Goal: Navigation & Orientation: Find specific page/section

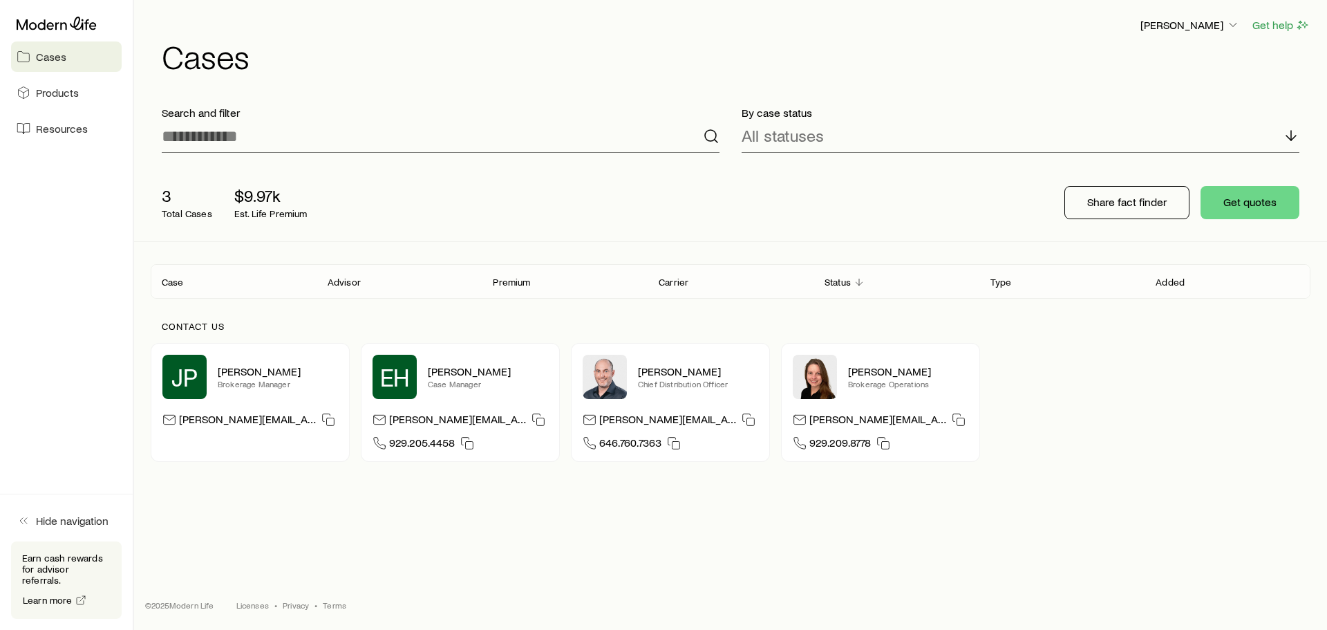
click at [1126, 423] on div "JP Jason Pratt Brokerage Manager jason@modernlife.com EH Erin Hinrichs Case Man…" at bounding box center [731, 402] width 1160 height 119
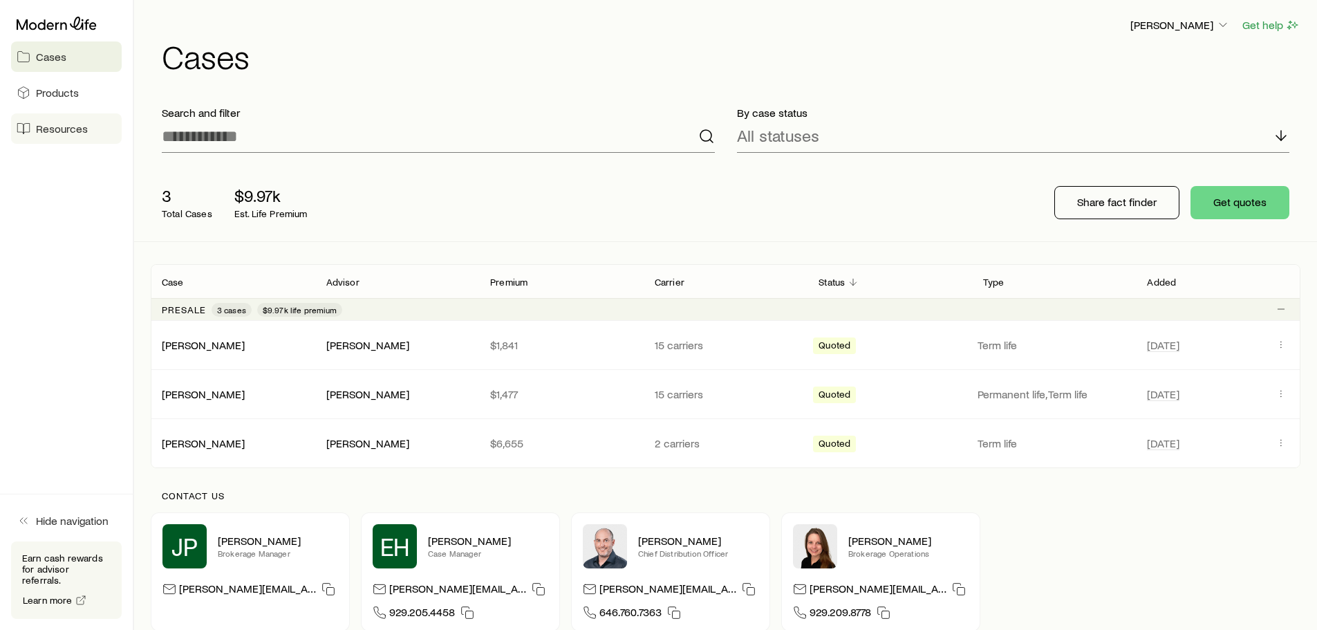
click at [30, 131] on link "Resources" at bounding box center [66, 128] width 111 height 30
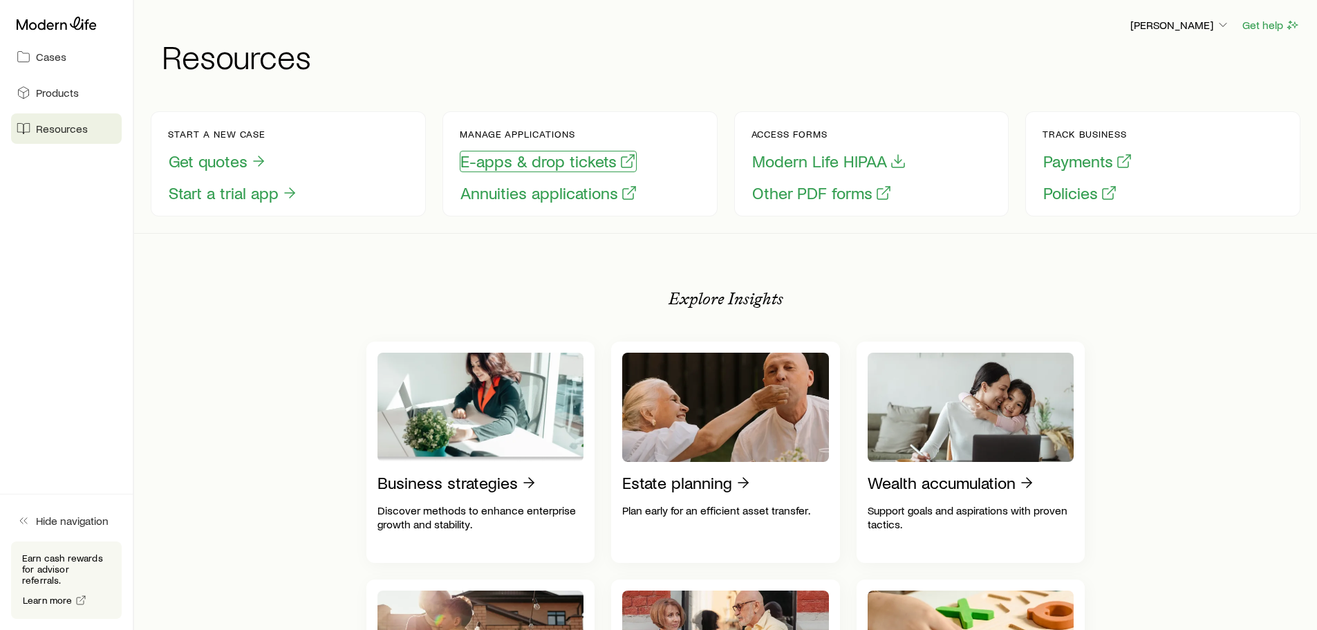
click at [543, 158] on button "E-apps & drop tickets" at bounding box center [548, 161] width 177 height 21
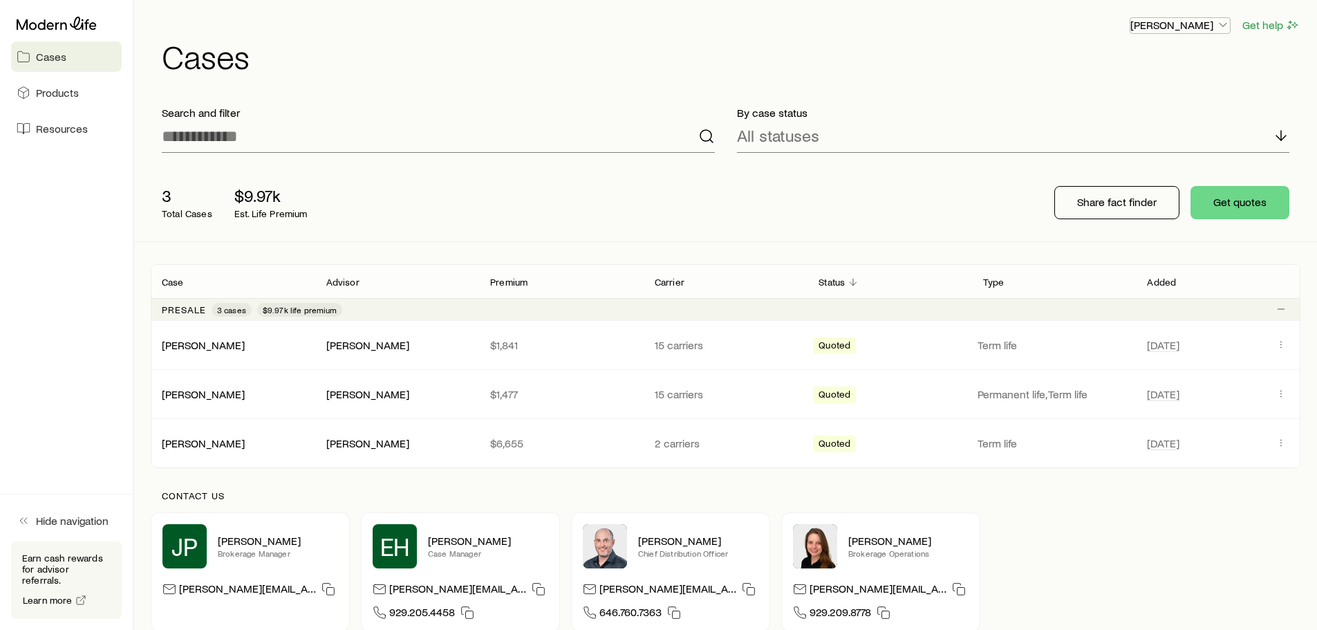
click at [1214, 21] on p "[PERSON_NAME]" at bounding box center [1180, 25] width 100 height 14
click at [64, 135] on span "Resources" at bounding box center [62, 129] width 52 height 14
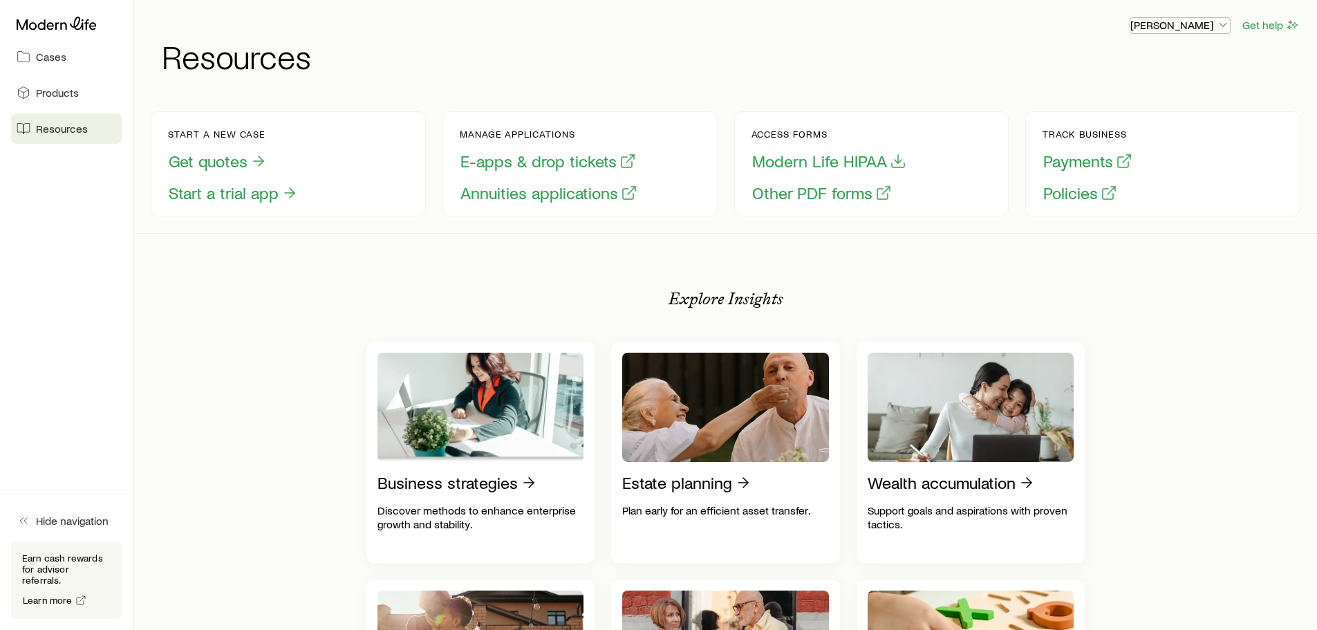
click at [1148, 22] on p "[PERSON_NAME]" at bounding box center [1180, 25] width 100 height 14
click at [28, 54] on icon at bounding box center [24, 57] width 14 height 14
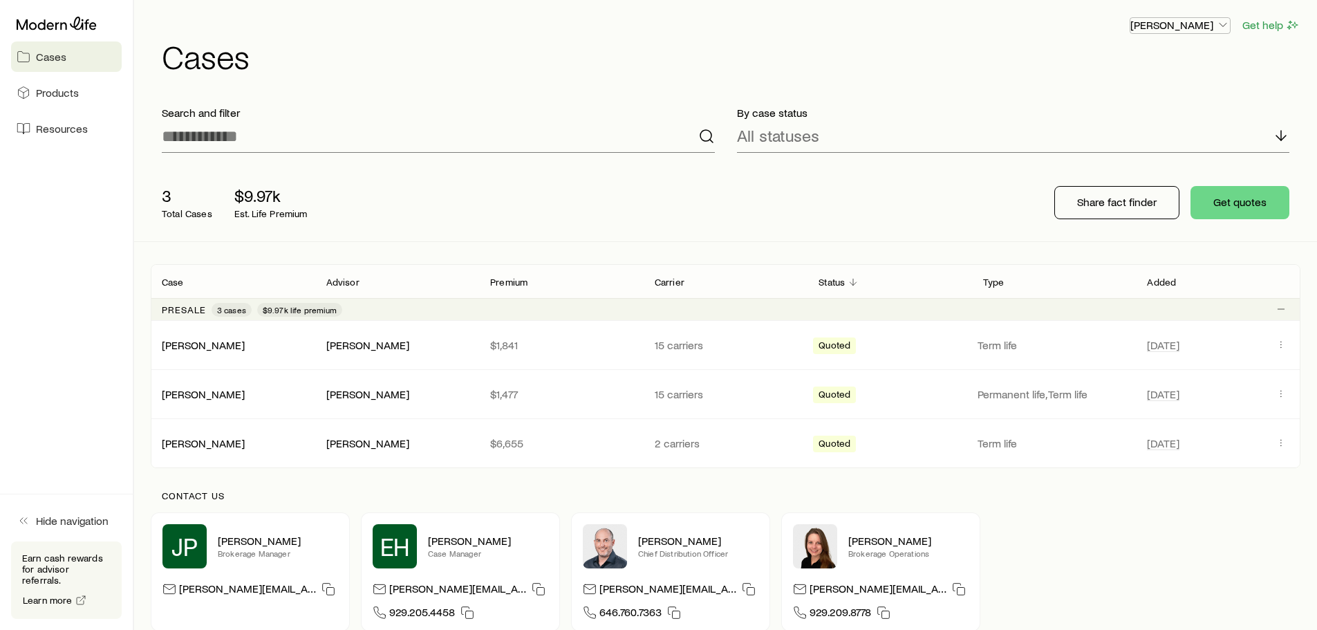
click at [1156, 22] on p "[PERSON_NAME]" at bounding box center [1180, 25] width 100 height 14
click at [1131, 58] on span "Licenses and contracts" at bounding box center [1151, 63] width 113 height 14
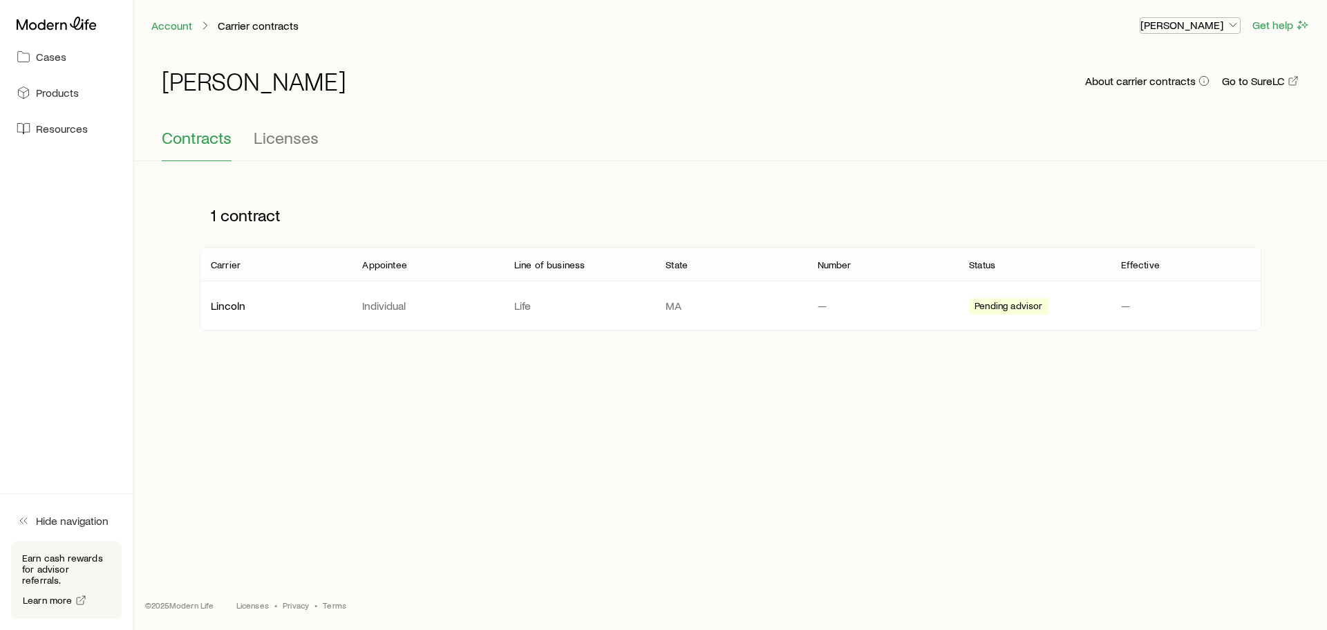
click at [1194, 26] on p "[PERSON_NAME]" at bounding box center [1190, 25] width 100 height 14
click at [67, 122] on span "Resources" at bounding box center [62, 129] width 52 height 14
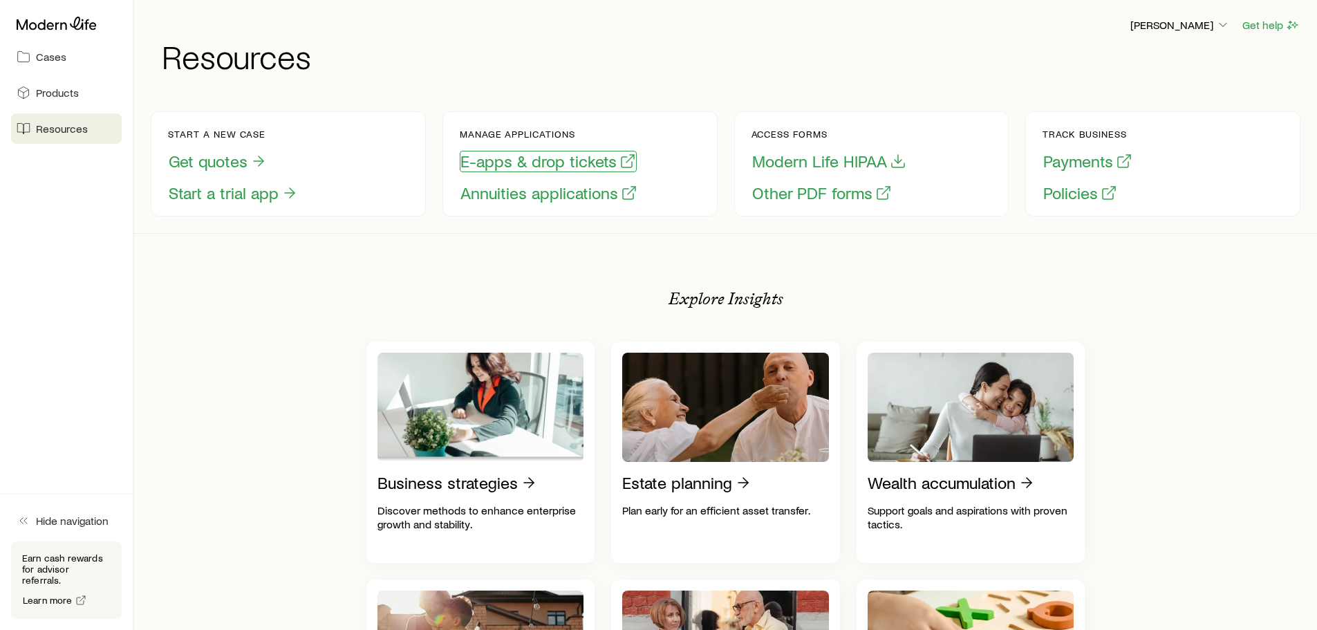
click at [524, 163] on button "E-apps & drop tickets" at bounding box center [548, 161] width 177 height 21
